Goal: Find specific page/section: Find specific page/section

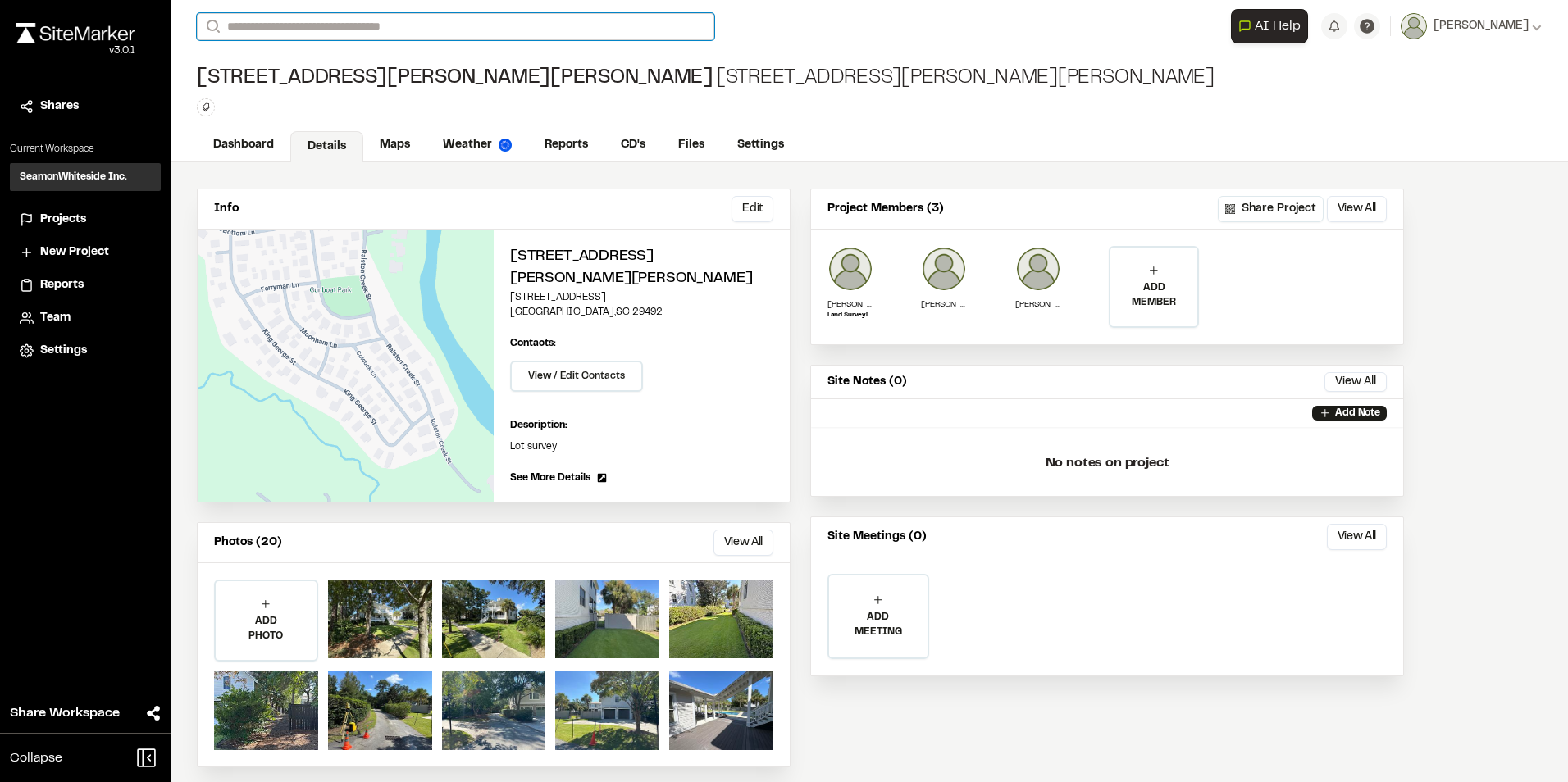
click at [331, 26] on input "Search" at bounding box center [455, 26] width 517 height 27
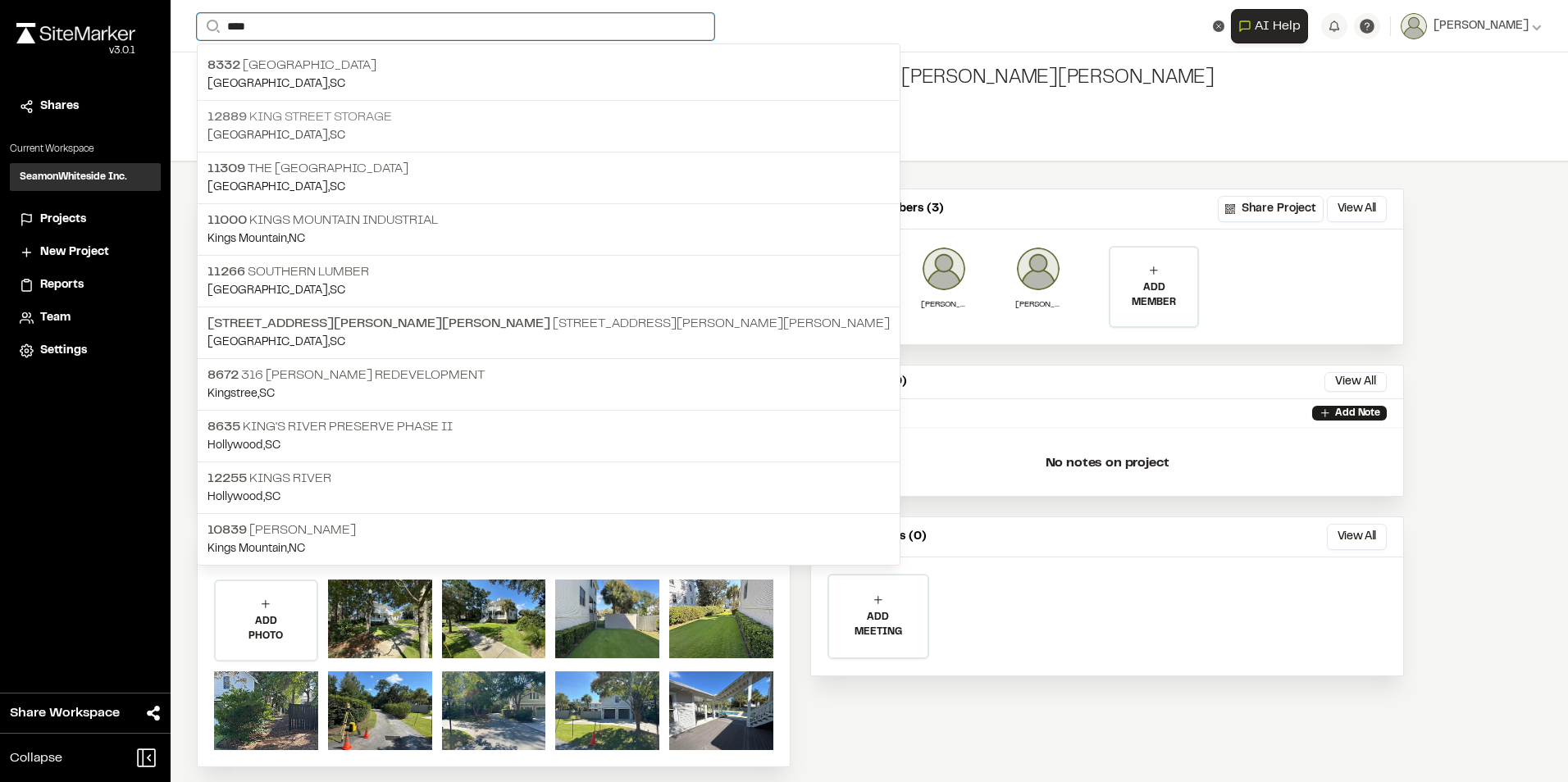
type input "****"
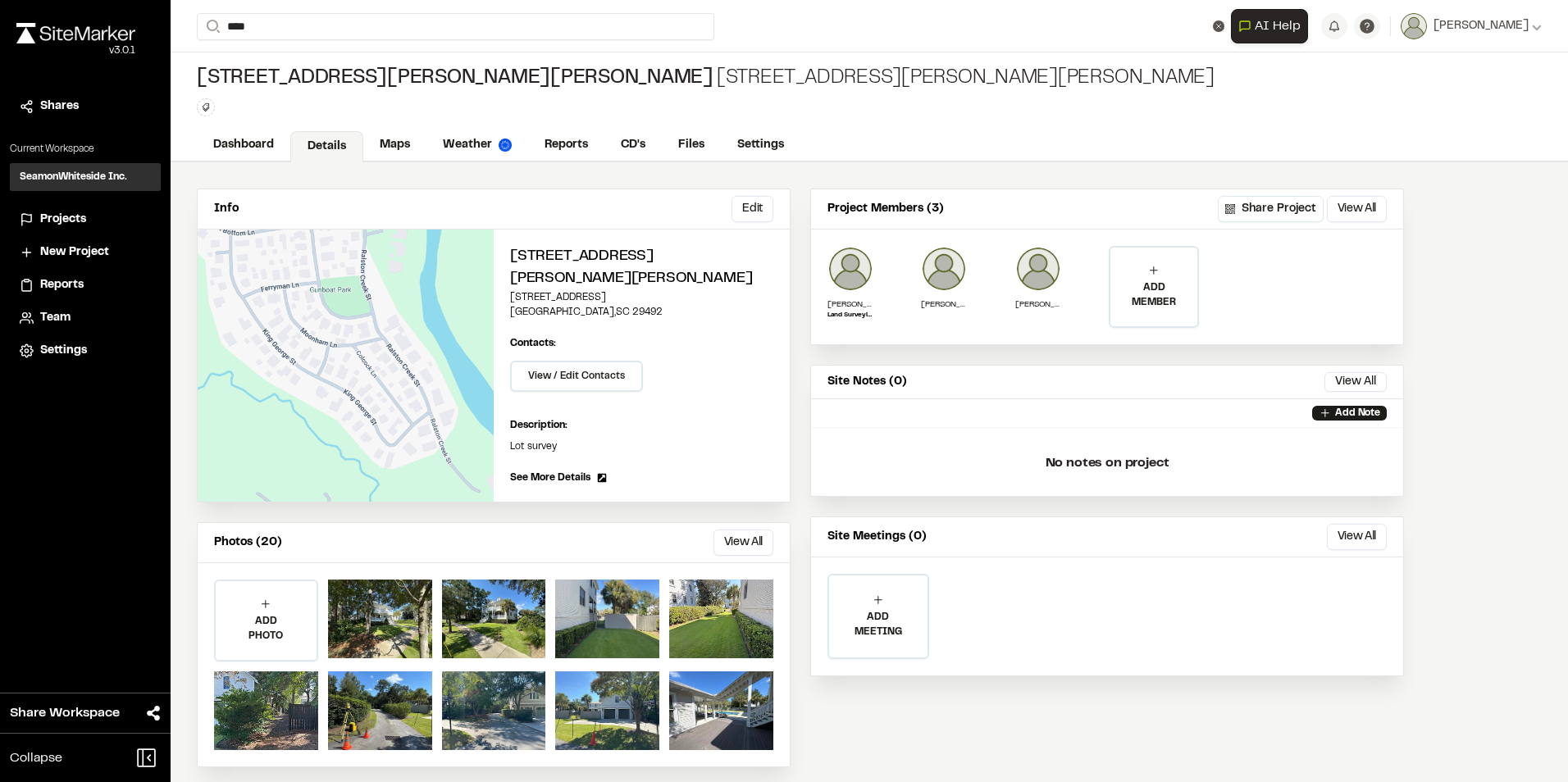
click at [314, 124] on p "[STREET_ADDRESS] Storage" at bounding box center [548, 117] width 682 height 20
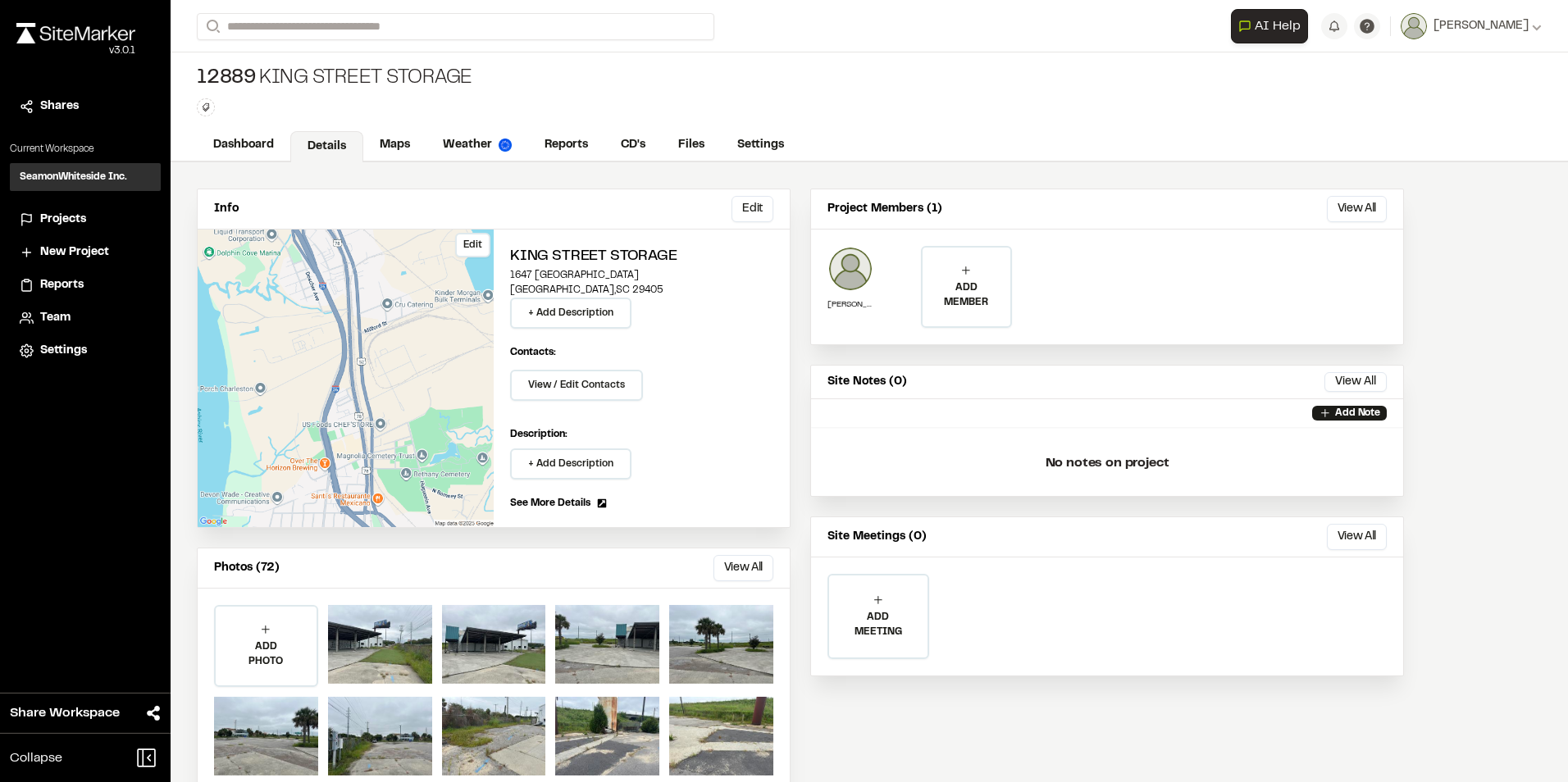
scroll to position [37, 0]
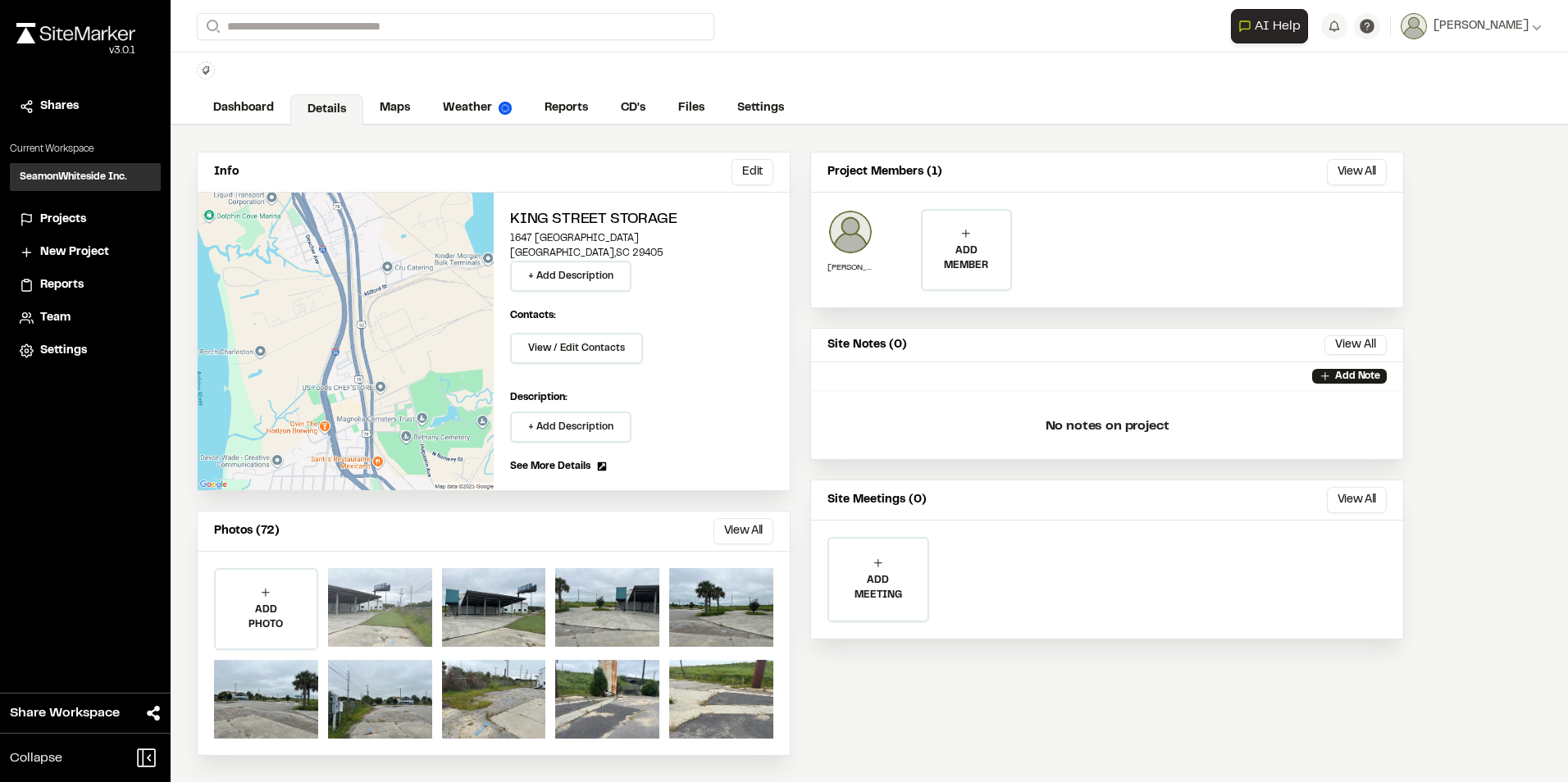
click at [379, 608] on div at bounding box center [380, 607] width 104 height 78
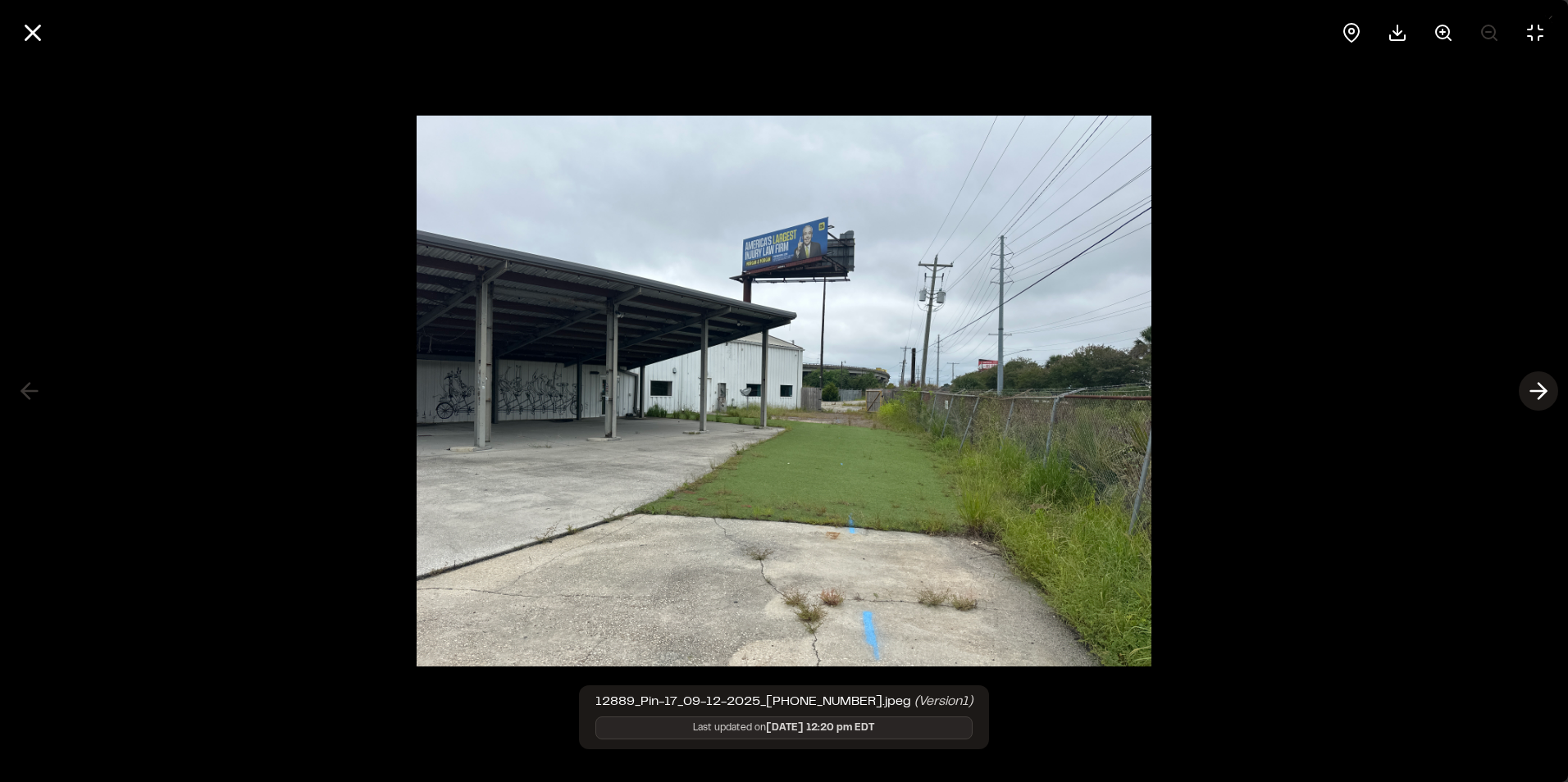
click at [1543, 388] on polyline at bounding box center [1542, 391] width 8 height 15
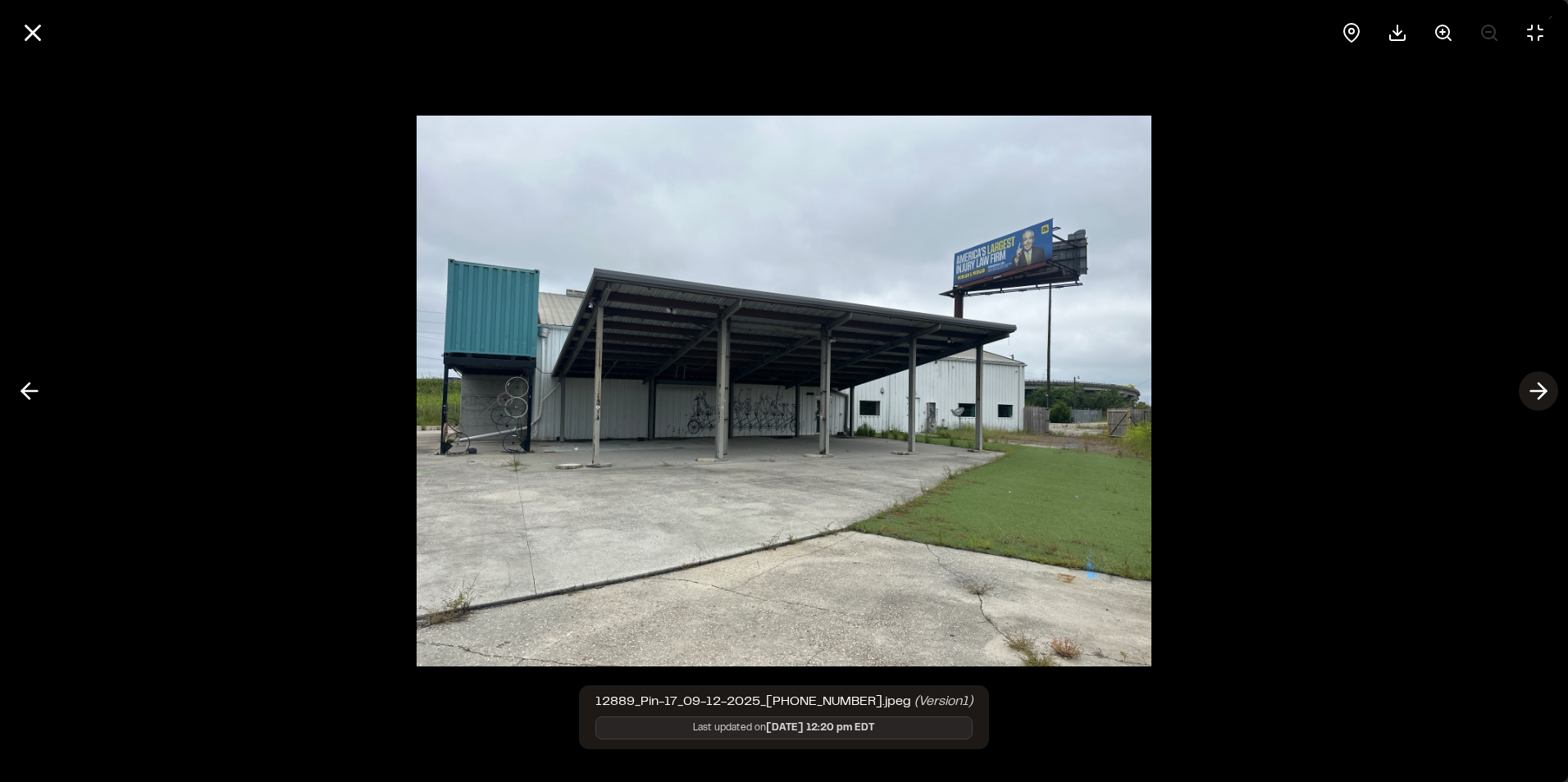
click at [1542, 388] on polyline at bounding box center [1542, 391] width 8 height 15
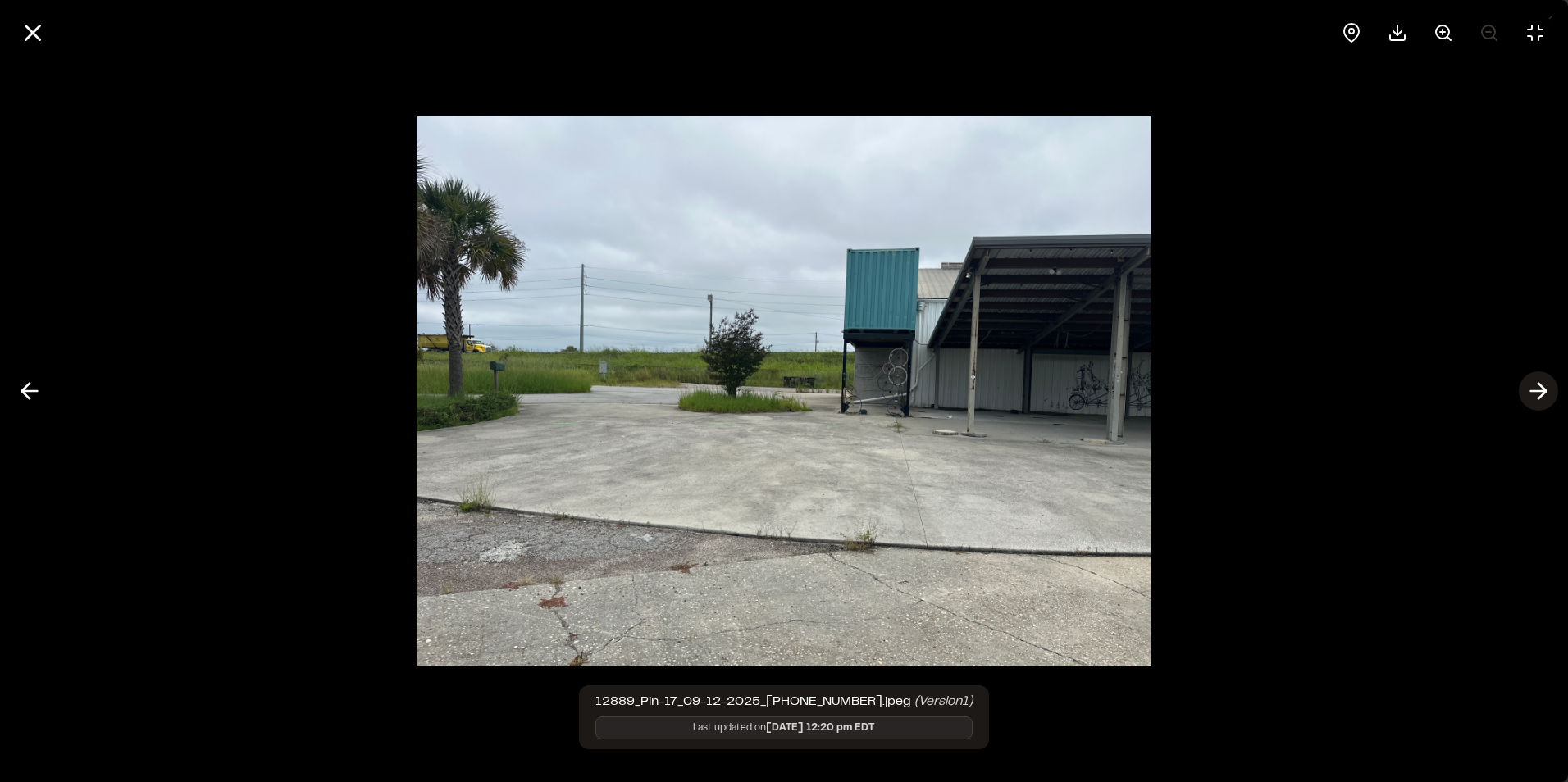
click at [1542, 388] on polyline at bounding box center [1542, 391] width 8 height 15
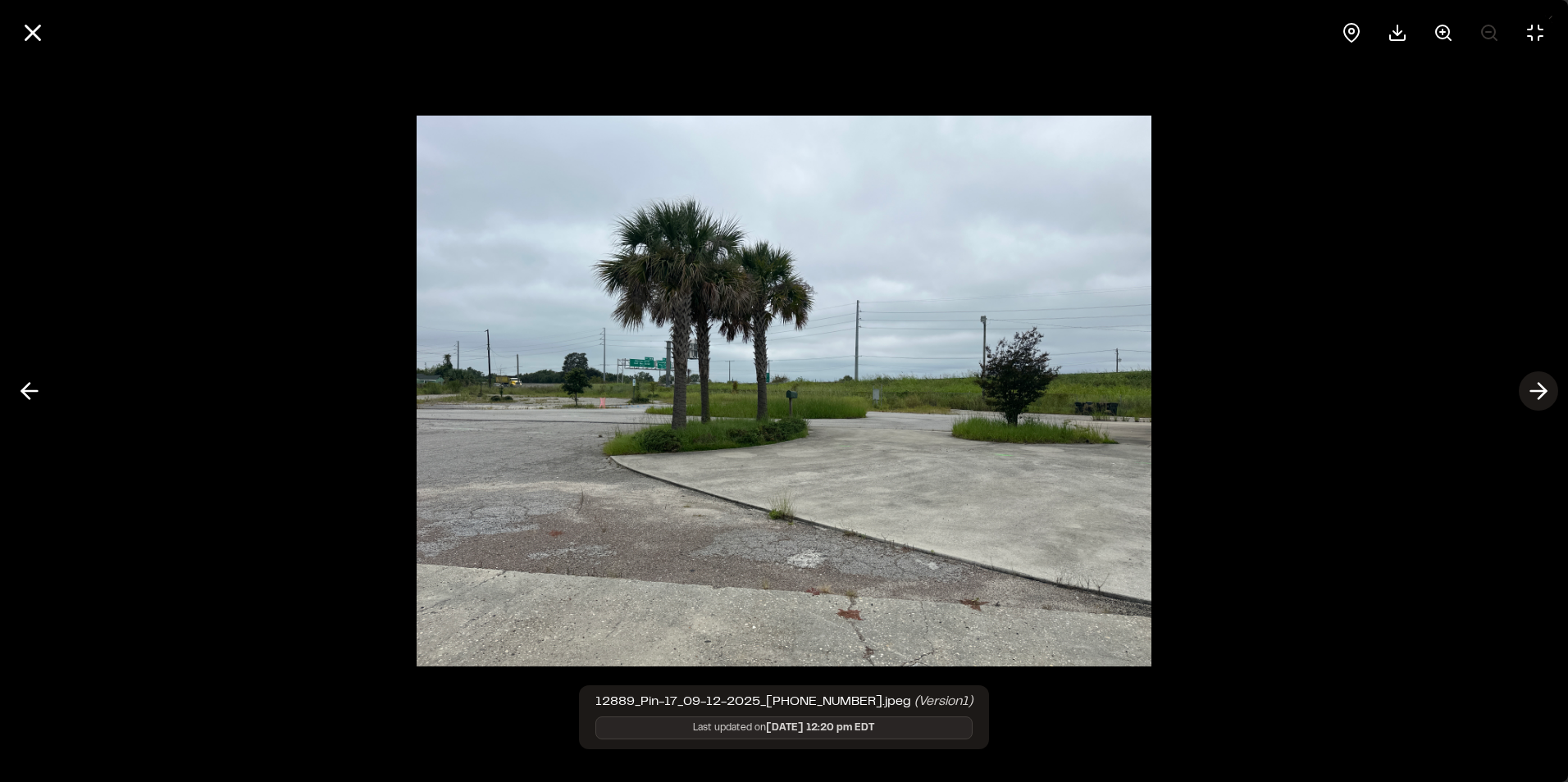
click at [1542, 388] on polyline at bounding box center [1542, 391] width 8 height 15
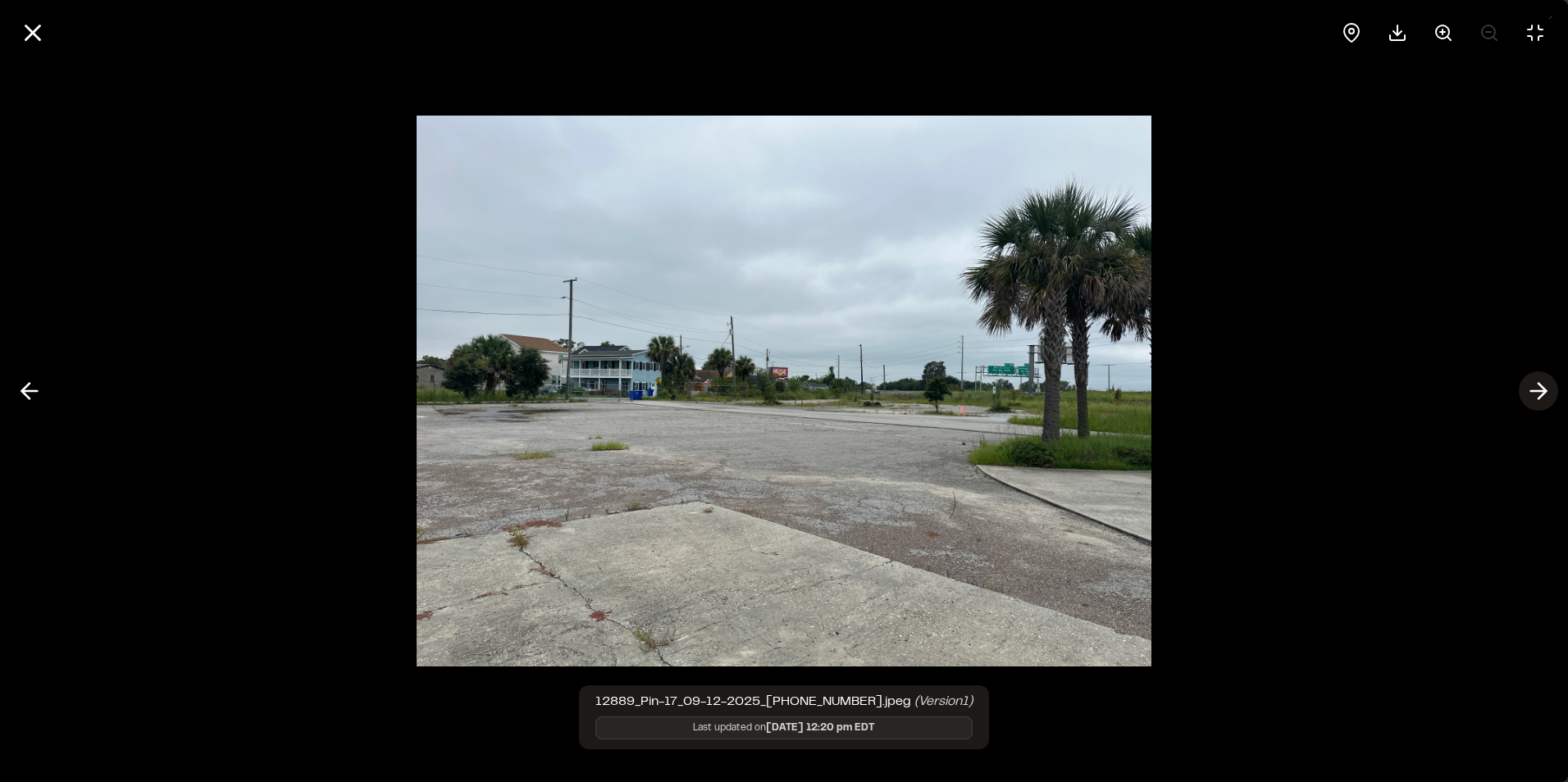
click at [1542, 388] on polyline at bounding box center [1542, 391] width 8 height 15
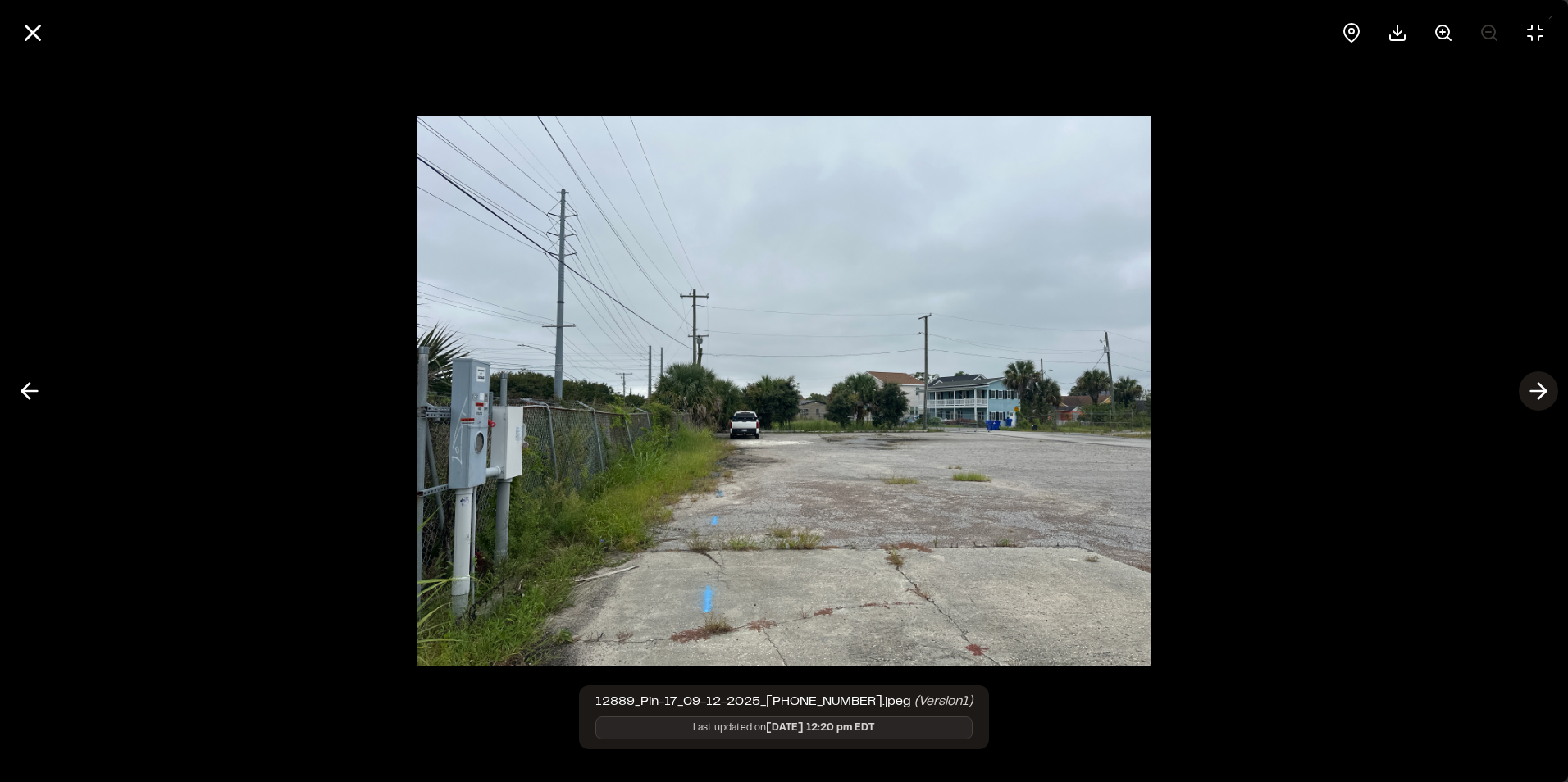
click at [1542, 388] on polyline at bounding box center [1542, 391] width 8 height 15
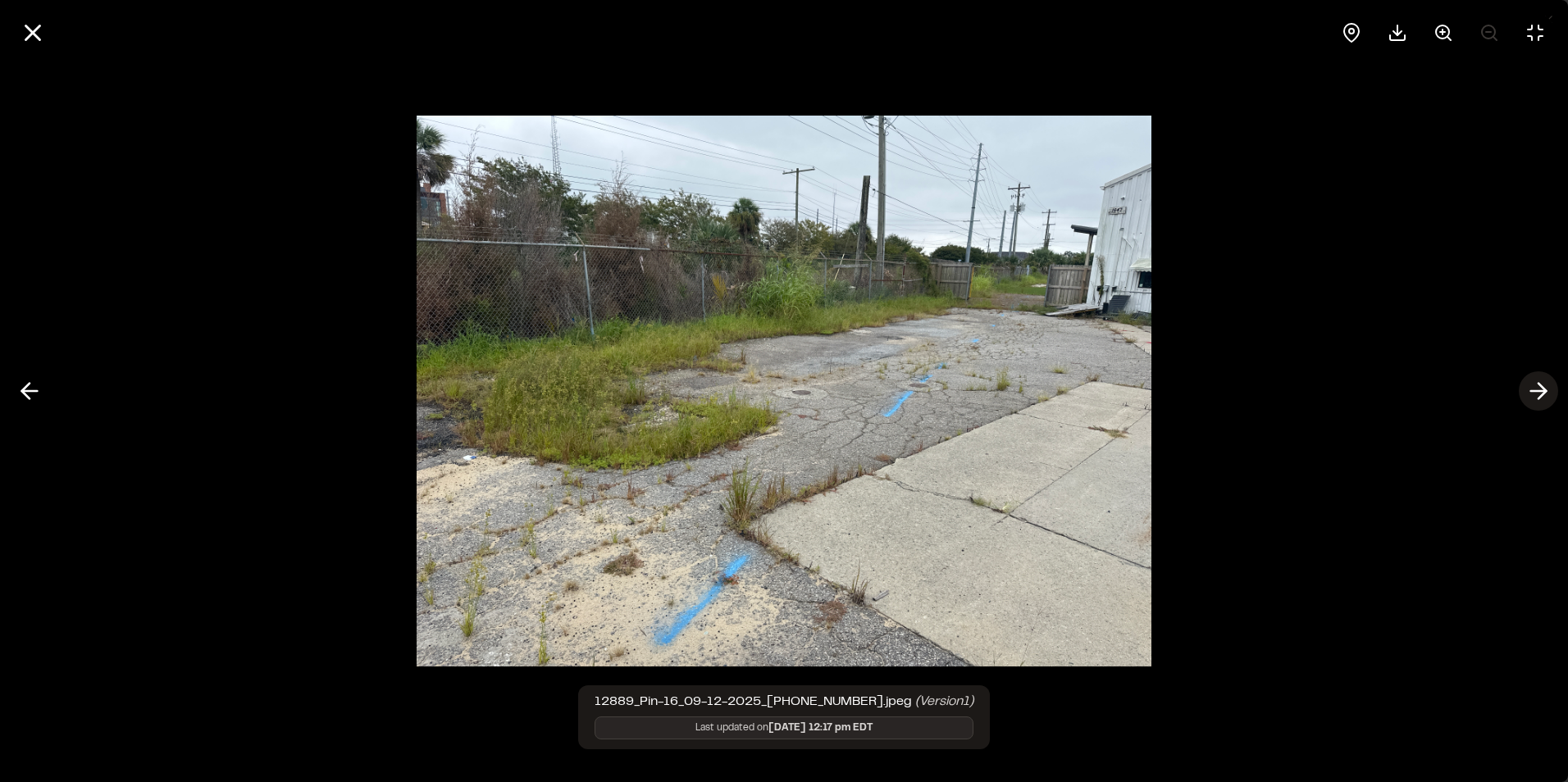
click at [1542, 388] on polyline at bounding box center [1542, 391] width 8 height 15
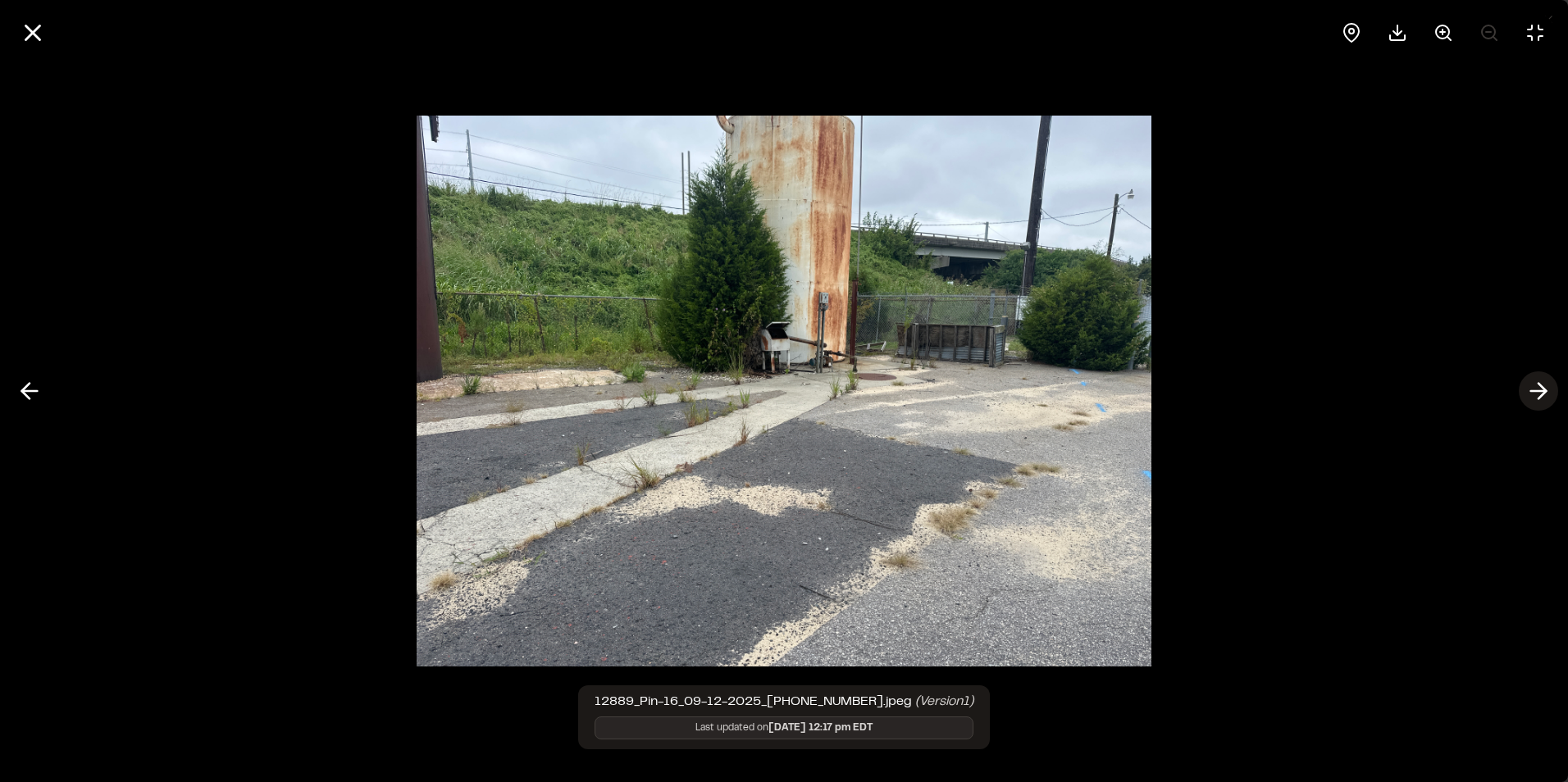
click at [1539, 389] on icon at bounding box center [1538, 391] width 26 height 27
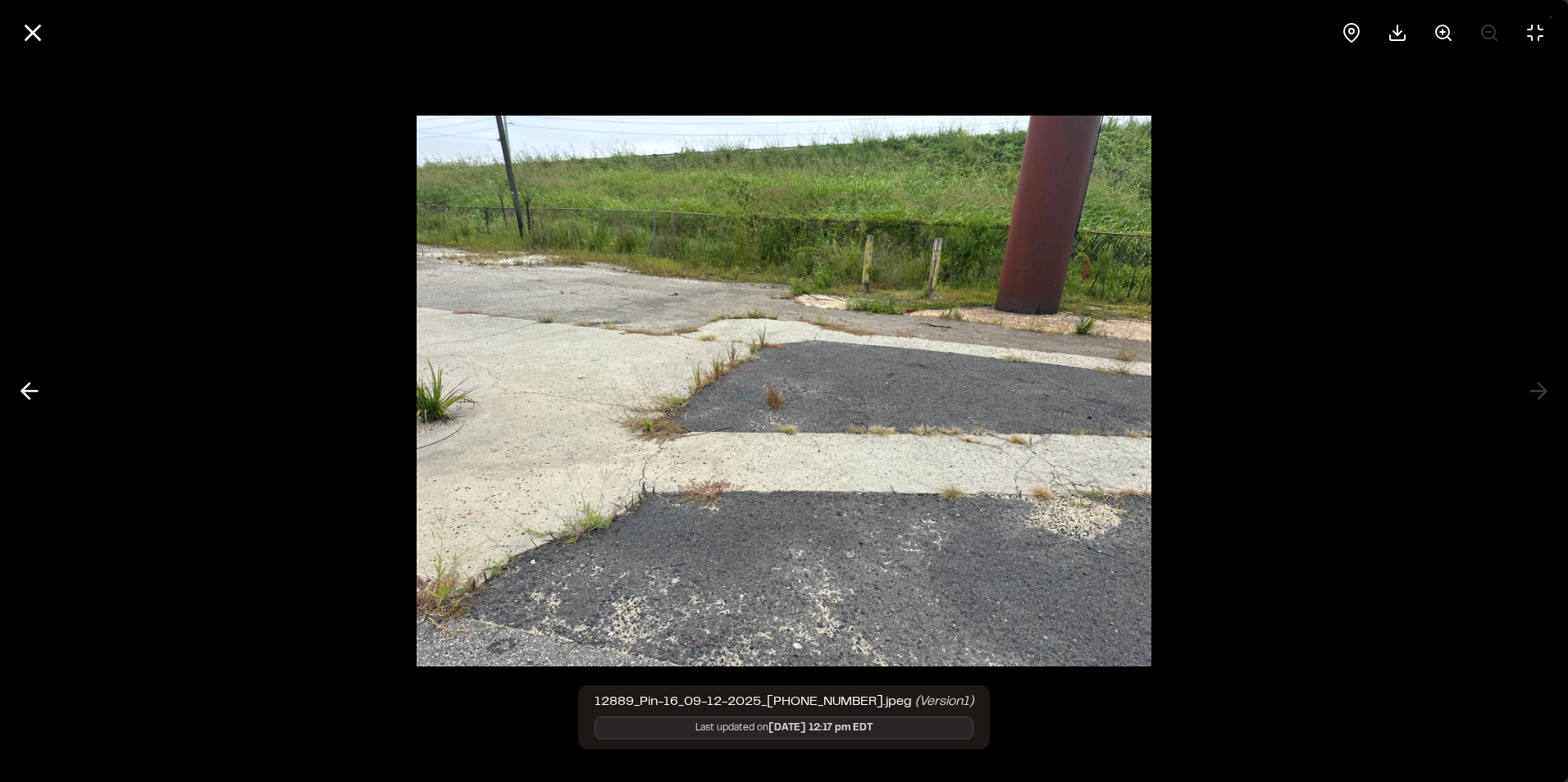
click at [1540, 391] on div at bounding box center [784, 391] width 1568 height 782
